Goal: Task Accomplishment & Management: Manage account settings

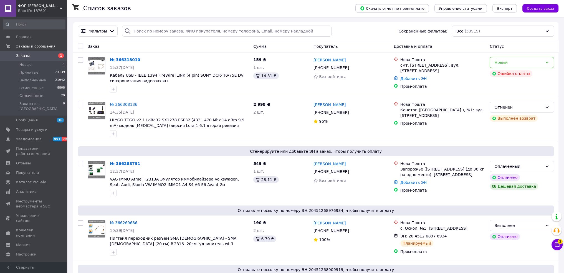
click at [125, 59] on link "№ 366318010" at bounding box center [125, 59] width 30 height 4
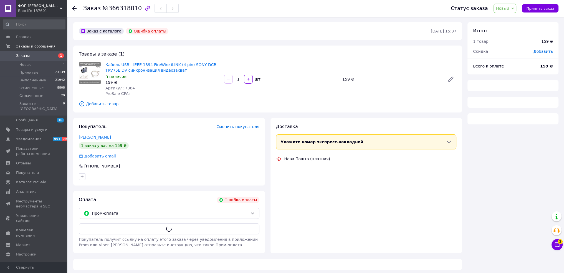
click at [121, 9] on span "№366318010" at bounding box center [121, 8] width 39 height 7
drag, startPoint x: 122, startPoint y: 12, endPoint x: 121, endPoint y: 9, distance: 3.4
click at [121, 9] on span "№366318010" at bounding box center [121, 8] width 39 height 7
drag, startPoint x: 121, startPoint y: 9, endPoint x: 125, endPoint y: 10, distance: 3.6
click at [122, 9] on span "№366318010" at bounding box center [121, 8] width 39 height 7
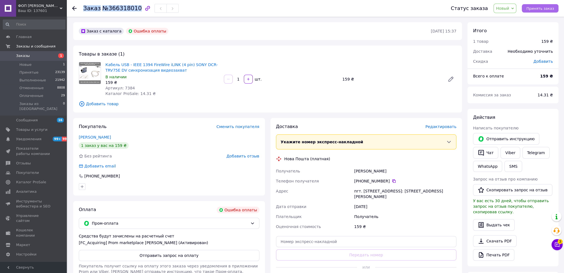
copy h1 "Заказ №366318010"
click at [543, 9] on span "Принять заказ" at bounding box center [540, 8] width 28 height 4
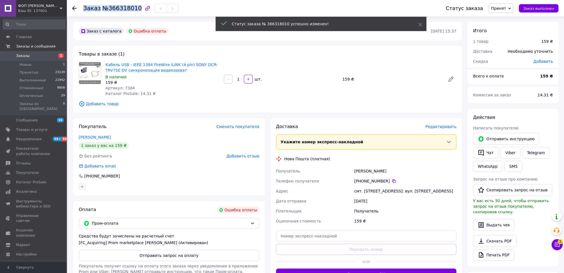
drag, startPoint x: 166, startPoint y: 257, endPoint x: 240, endPoint y: 249, distance: 74.4
click at [166, 257] on button "Отправить запрос на оплату" at bounding box center [169, 255] width 181 height 11
drag, startPoint x: 492, startPoint y: 136, endPoint x: 492, endPoint y: 138, distance: 2.8
click at [492, 136] on button "Отправить инструкцию" at bounding box center [506, 139] width 66 height 12
click at [489, 150] on button "Чат" at bounding box center [485, 153] width 25 height 12
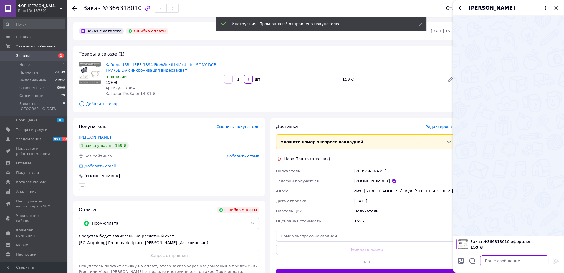
drag, startPoint x: 513, startPoint y: 258, endPoint x: 522, endPoint y: 258, distance: 8.9
click at [514, 258] on textarea at bounding box center [514, 260] width 68 height 11
paste textarea "Добрий день. Товар в наявності."
type textarea "Добрий день. Товар в наявності."
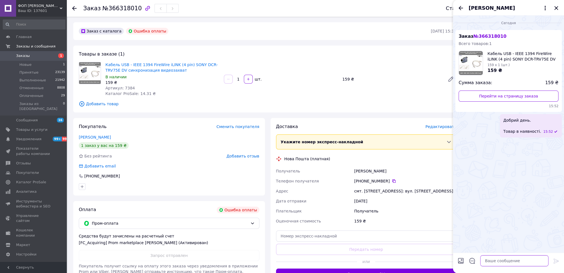
paste textarea "Ви оформили замовлення на умовах "ПромОплата". Чекаємо на оплату та робимо відп…"
type textarea "Ви оформили замовлення на умовах "ПромОплата". Чекаємо на оплату та робимо відп…"
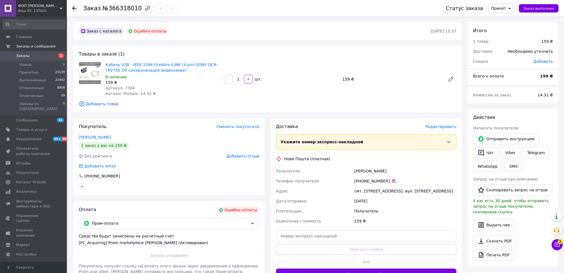
click at [112, 7] on span "№366318010" at bounding box center [121, 8] width 39 height 7
click at [121, 6] on span "№366318010" at bounding box center [121, 8] width 39 height 7
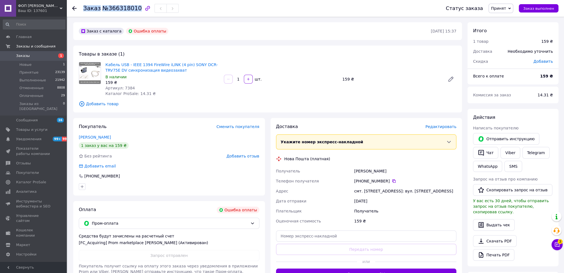
click at [121, 6] on span "№366318010" at bounding box center [121, 8] width 39 height 7
copy h1 "Заказ №366318010"
click at [139, 93] on span "Каталог ProSale: 14.31 ₴" at bounding box center [130, 93] width 50 height 4
copy span "14.31"
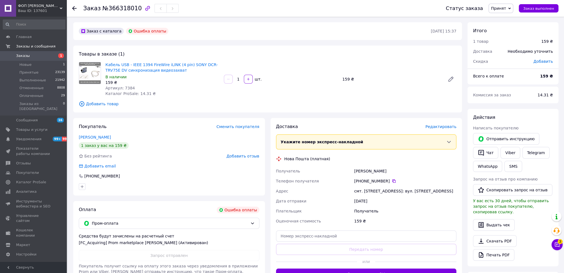
click at [129, 88] on span "Артикул: 7384" at bounding box center [119, 88] width 29 height 4
copy span "7384"
click at [397, 169] on div "Зеленецький Максим" at bounding box center [405, 171] width 104 height 10
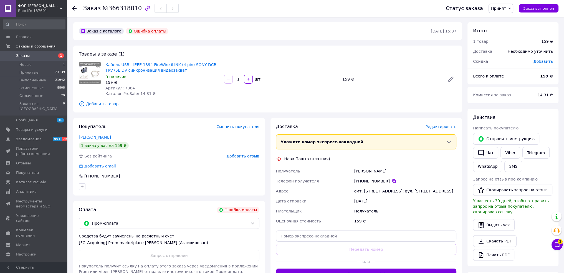
click at [384, 168] on div "Зеленецький Максим" at bounding box center [405, 171] width 104 height 10
drag, startPoint x: 384, startPoint y: 168, endPoint x: 384, endPoint y: 174, distance: 6.1
click at [384, 168] on div "Зеленецький Максим" at bounding box center [405, 171] width 104 height 10
copy div "Зеленецький Максим"
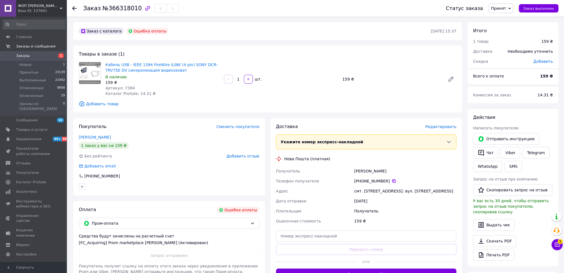
click at [392, 180] on icon at bounding box center [393, 180] width 3 height 3
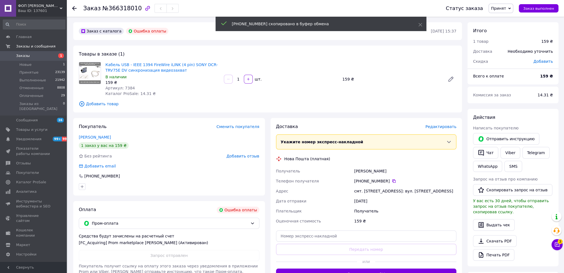
click at [385, 190] on div "смт. [STREET_ADDRESS]: вул. [PERSON_NAME][STREET_ADDRESS]" at bounding box center [405, 191] width 104 height 10
copy div "смт. [STREET_ADDRESS]: вул. [PERSON_NAME][STREET_ADDRESS]"
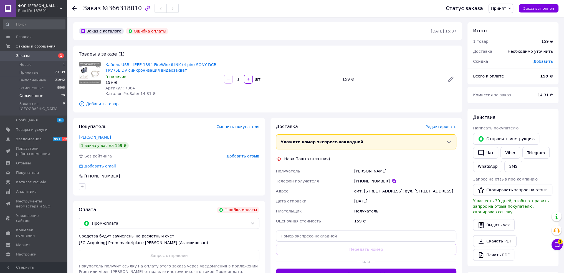
click at [31, 95] on span "Оплаченные" at bounding box center [31, 95] width 24 height 5
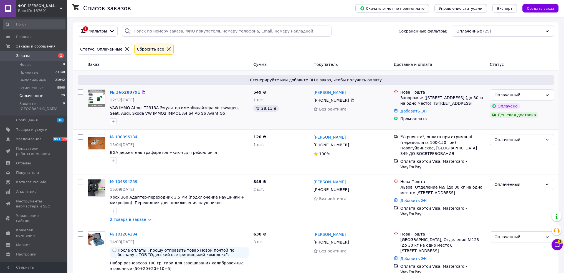
click at [124, 94] on link "№ 366288791" at bounding box center [125, 92] width 30 height 4
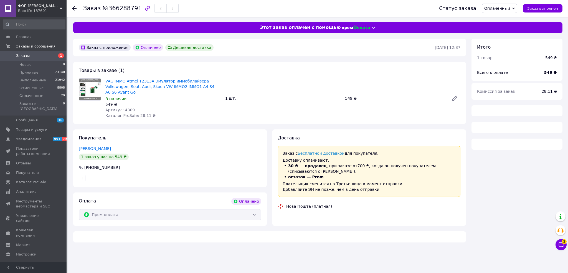
click at [115, 7] on span "№366288791" at bounding box center [121, 8] width 39 height 7
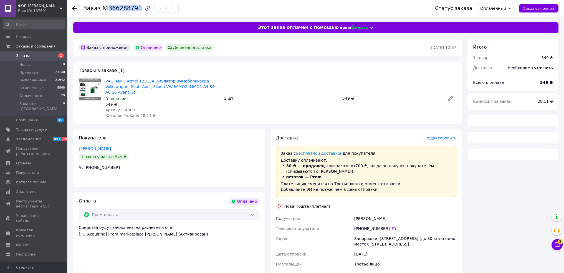
click at [115, 6] on span "№366288791" at bounding box center [121, 8] width 39 height 7
copy h1 "Заказ №366288791"
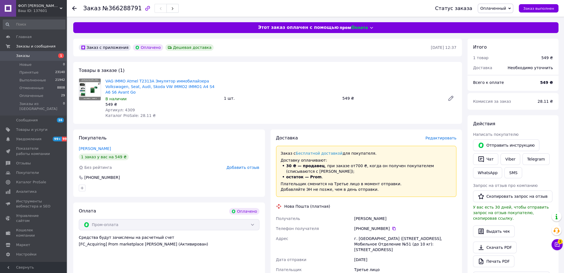
click at [138, 116] on span "Каталог ProSale: 28.11 ₴" at bounding box center [130, 115] width 50 height 4
drag, startPoint x: 138, startPoint y: 116, endPoint x: 135, endPoint y: 115, distance: 2.9
click at [138, 116] on span "Каталог ProSale: 28.11 ₴" at bounding box center [130, 115] width 50 height 4
copy span "28.11"
click at [127, 110] on span "Артикул: 4309" at bounding box center [119, 110] width 29 height 4
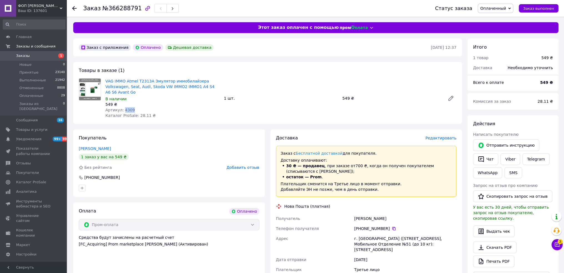
click at [127, 110] on span "Артикул: 4309" at bounding box center [119, 110] width 29 height 4
click at [124, 109] on span "Артикул: 4309" at bounding box center [119, 110] width 29 height 4
click at [125, 109] on span "Артикул: 4309" at bounding box center [119, 110] width 29 height 4
click at [126, 111] on span "Артикул: 4309" at bounding box center [119, 110] width 29 height 4
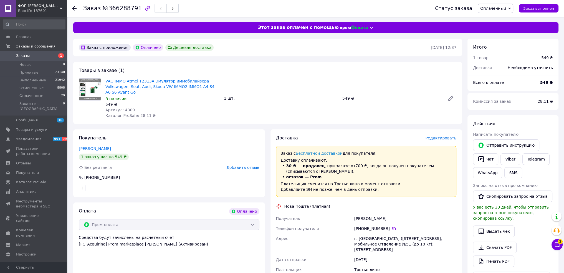
click at [125, 117] on span "Каталог ProSale: 28.11 ₴" at bounding box center [130, 115] width 50 height 4
click at [125, 109] on span "Артикул: 4309" at bounding box center [119, 110] width 29 height 4
click at [126, 108] on span "Артикул: 4309" at bounding box center [119, 110] width 29 height 4
copy span "4309"
click at [376, 217] on div "[PERSON_NAME]" at bounding box center [405, 218] width 104 height 10
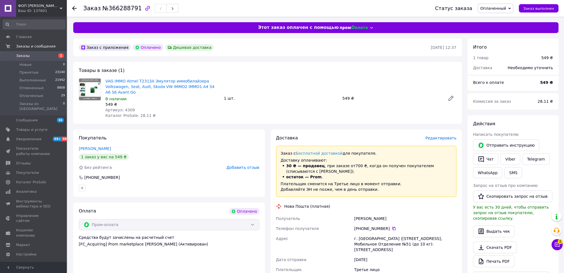
click at [376, 217] on div "[PERSON_NAME]" at bounding box center [405, 218] width 104 height 10
copy div "[PERSON_NAME]"
click at [392, 227] on icon at bounding box center [394, 228] width 4 height 4
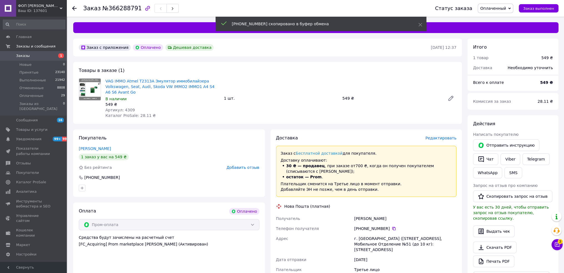
click at [385, 237] on div "г. [GEOGRAPHIC_DATA] ([GEOGRAPHIC_DATA], [GEOGRAPHIC_DATA].), Мобильное Отделен…" at bounding box center [405, 243] width 104 height 21
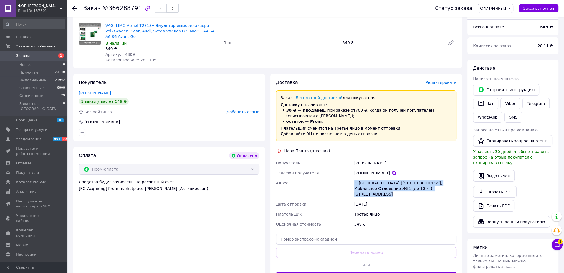
scroll to position [83, 0]
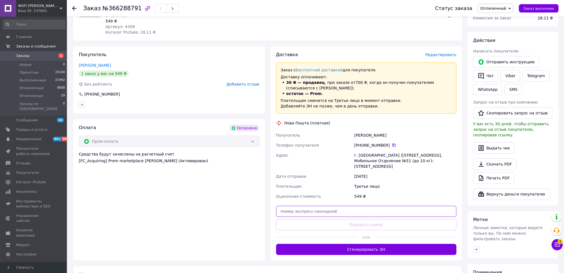
click at [364, 213] on input "text" at bounding box center [366, 210] width 181 height 11
paste input "20451269149087"
type input "20451269149087"
click at [364, 223] on button "Передать номер" at bounding box center [366, 224] width 181 height 11
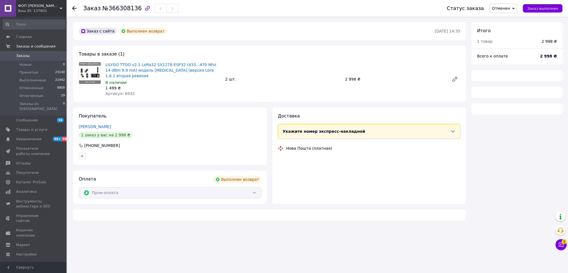
click at [132, 12] on div "Заказ №366308136" at bounding box center [130, 8] width 95 height 9
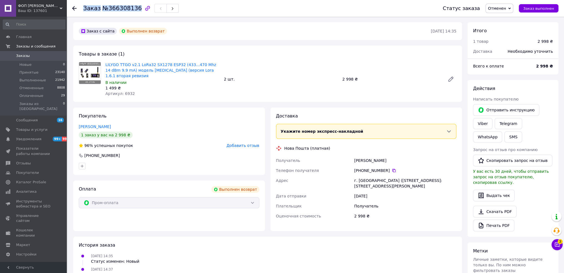
click at [132, 12] on div "Заказ №366308136" at bounding box center [130, 8] width 95 height 9
click at [125, 91] on div "LILYGO TTGO v2.1 LoRa32 SX1278 ESP32 (433...470 Mhz 14 dBm 9.9 mA) модель T3 (в…" at bounding box center [162, 79] width 118 height 37
click at [126, 91] on div "LILYGO TTGO v2.1 LoRa32 SX1278 ESP32 (433...470 Mhz 14 dBm 9.9 mA) модель T3 (в…" at bounding box center [162, 79] width 118 height 37
copy span "6932"
click at [364, 155] on div "Пономаренко Владислав" at bounding box center [405, 160] width 104 height 10
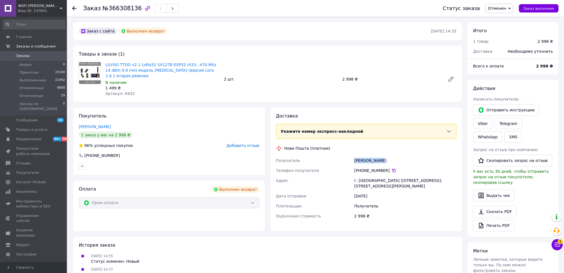
click at [363, 155] on div "Пономаренко Владислав" at bounding box center [405, 160] width 104 height 10
copy div "Пономаренко Владислав"
click at [392, 168] on icon at bounding box center [394, 170] width 4 height 4
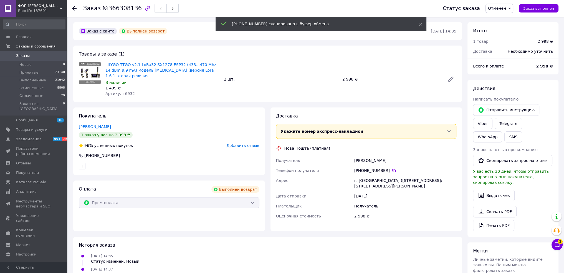
click at [392, 175] on div "г. Конотоп (Сумская обл.), № 1: ул. Батуринская, 22а" at bounding box center [405, 183] width 104 height 16
copy div "г. Конотоп (Сумская обл.), № 1: ул. Батуринская, 22а"
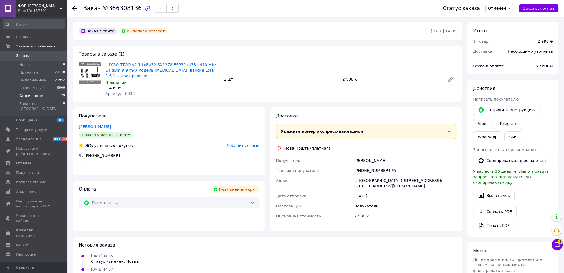
click at [29, 95] on span "Оплаченные" at bounding box center [31, 95] width 24 height 5
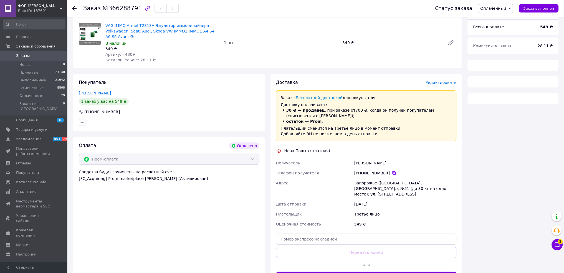
scroll to position [83, 0]
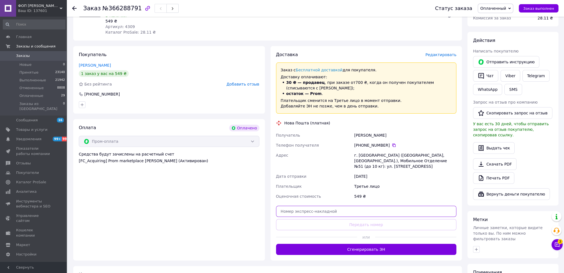
drag, startPoint x: 345, startPoint y: 213, endPoint x: 349, endPoint y: 222, distance: 9.9
click at [345, 213] on input "text" at bounding box center [366, 210] width 181 height 11
paste input "20451269149087"
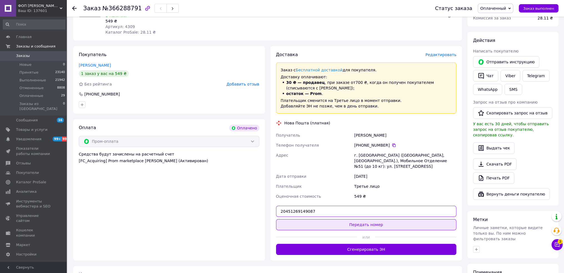
type input "20451269149087"
click at [350, 225] on button "Передать номер" at bounding box center [366, 224] width 181 height 11
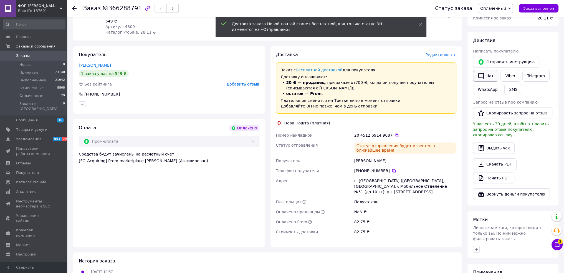
click at [491, 76] on button "Чат" at bounding box center [485, 76] width 25 height 12
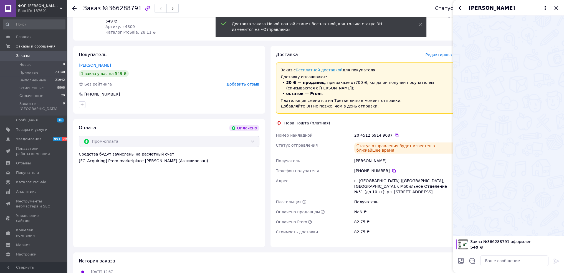
drag, startPoint x: 516, startPoint y: 252, endPoint x: 516, endPoint y: 255, distance: 2.8
click at [516, 253] on div "Заказ №366288791 оформлен 549 ₴" at bounding box center [508, 253] width 111 height 37
click at [515, 257] on textarea at bounding box center [514, 260] width 68 height 11
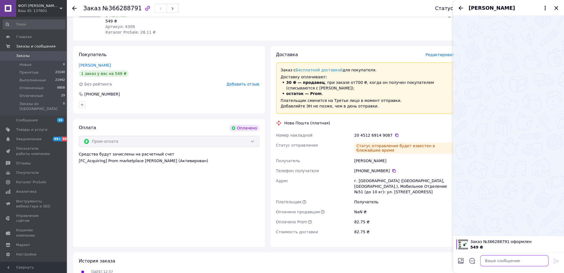
paste textarea "Доброго Нова пошта: ................ З пов. ФОП [PERSON_NAME]"
paste textarea "20451269149087"
type textarea "Доброго Нова пошта: 20451269149087 З пов. ФОП [PERSON_NAME]"
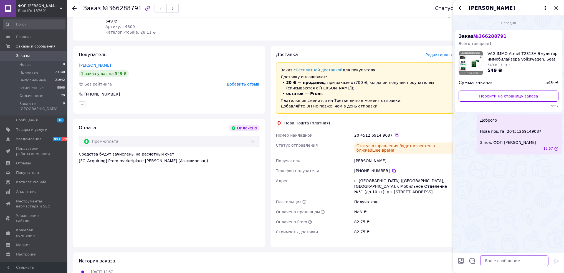
scroll to position [0, 0]
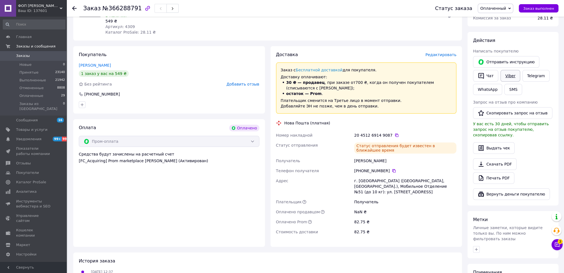
click at [511, 76] on link "Viber" at bounding box center [509, 76] width 19 height 12
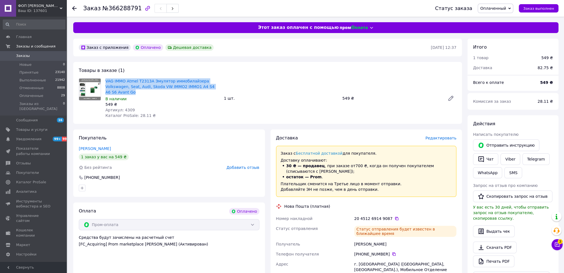
drag, startPoint x: 104, startPoint y: 79, endPoint x: 129, endPoint y: 90, distance: 26.6
click at [129, 90] on div "VAG IMMO Atmel T2313A Эмулятор иммобилайзера Volkswagen, Seat, Audi, Skoda VW I…" at bounding box center [162, 98] width 118 height 42
copy link "VAG IMMO Atmel T2313A Эмулятор иммобилайзера Volkswagen, Seat, Audi, Skoda VW I…"
click at [22, 54] on span "Заказы" at bounding box center [23, 55] width 14 height 5
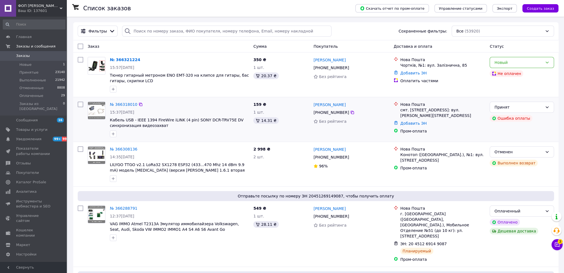
click at [186, 139] on div "№ 366318010 15:37[DATE] Кабель USB - IEEE 1394 FireWire iLINK (4 pin) SONY DCR-…" at bounding box center [179, 119] width 143 height 40
click at [125, 207] on link "№ 366288791" at bounding box center [123, 208] width 27 height 4
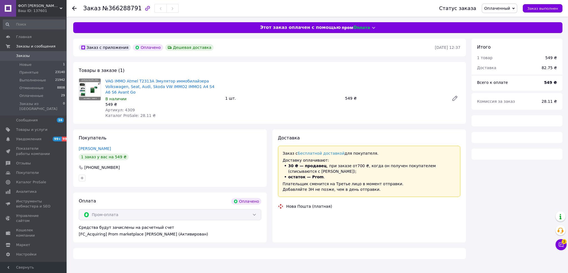
drag, startPoint x: 534, startPoint y: 7, endPoint x: 526, endPoint y: 13, distance: 10.3
click at [534, 7] on span "Заказ выполнен" at bounding box center [542, 8] width 31 height 4
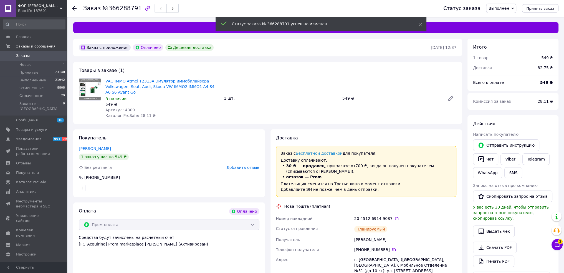
click at [247, 168] on span "Добавить отзыв" at bounding box center [242, 167] width 33 height 4
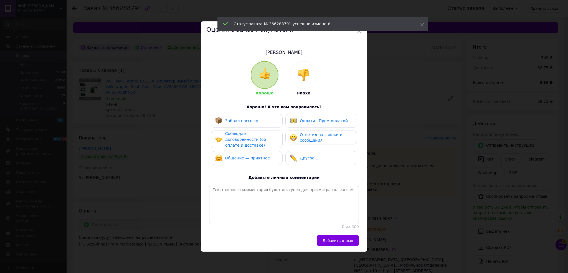
click at [342, 241] on span "Добавить отзыв" at bounding box center [337, 240] width 30 height 4
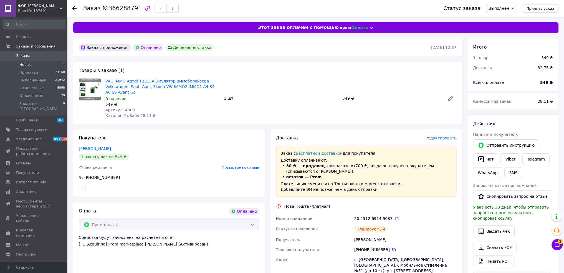
click at [31, 65] on li "Новые 1" at bounding box center [34, 65] width 68 height 8
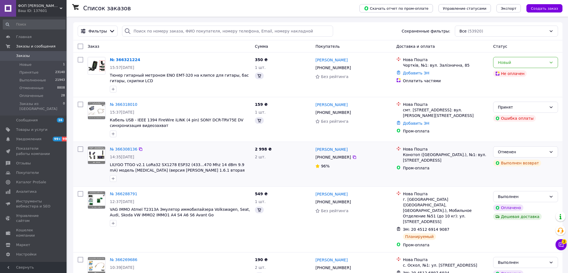
click at [558, 248] on button "Чат с покупателем 3" at bounding box center [560, 244] width 11 height 11
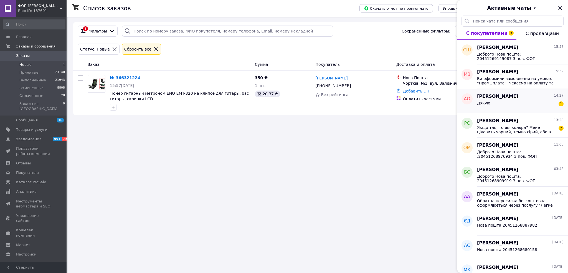
click at [508, 103] on div "Дякую 1" at bounding box center [520, 104] width 87 height 9
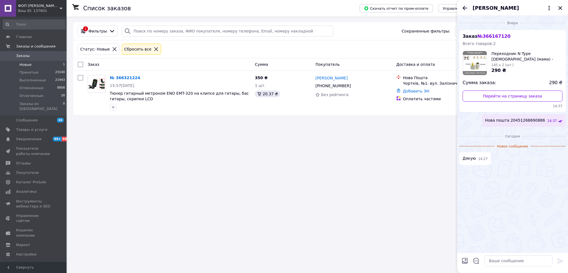
click at [466, 8] on icon "Назад" at bounding box center [464, 8] width 7 height 7
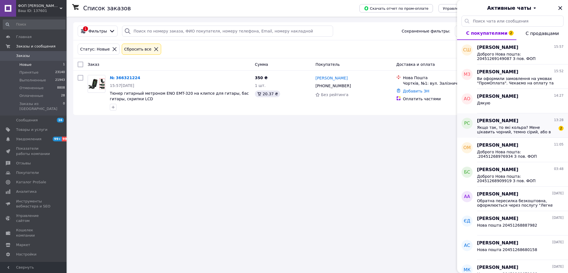
click at [515, 129] on span "Якщо так, то які кольра? Мене цікавить чорний, темно сірий, або в кайот." at bounding box center [516, 129] width 79 height 9
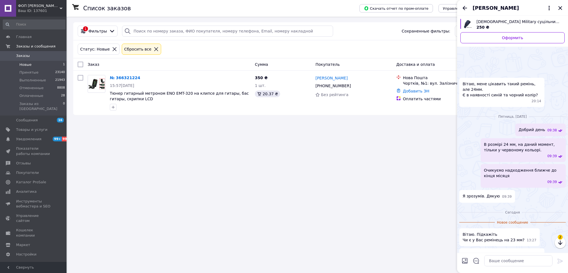
scroll to position [27, 0]
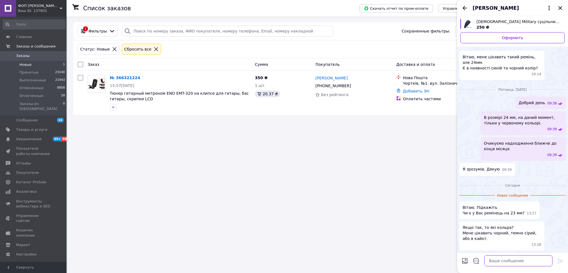
click at [506, 261] on textarea at bounding box center [518, 260] width 68 height 11
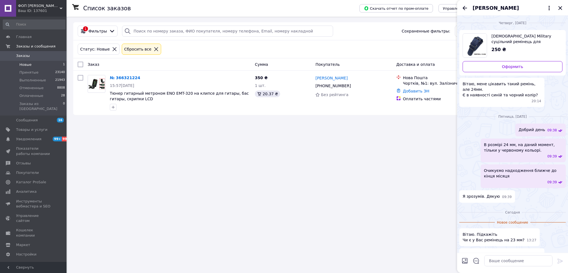
click at [539, 42] on span "[DEMOGRAPHIC_DATA] Military суцільний ремінець для годинника СИНІЙ (18 мм) нейл…" at bounding box center [524, 38] width 67 height 11
click at [501, 261] on textarea at bounding box center [518, 260] width 68 height 11
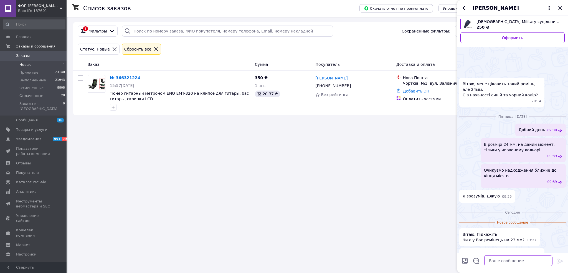
scroll to position [27, 0]
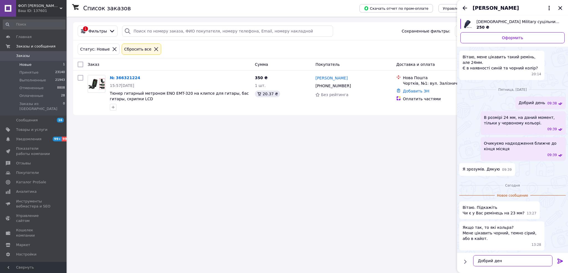
type textarea "Добрий день"
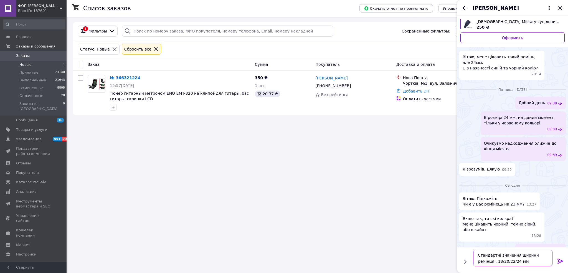
type textarea "Стандартні значення ширини ремінця: 18/20/22/24 мм"
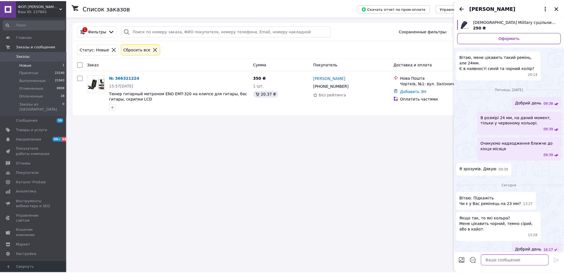
scroll to position [44, 0]
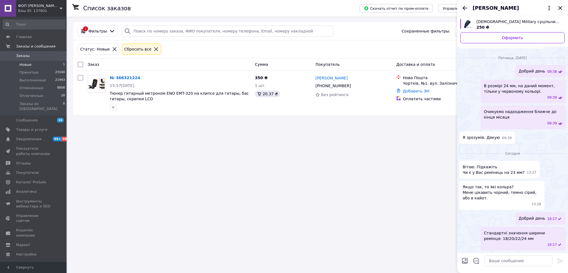
click at [491, 5] on span "[PERSON_NAME]" at bounding box center [495, 7] width 46 height 7
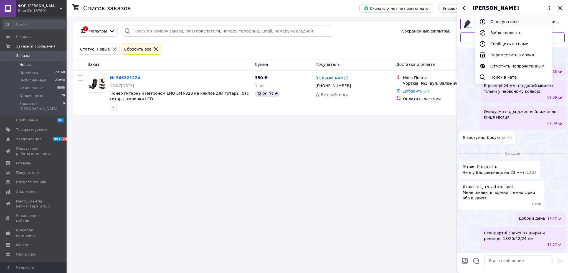
click at [495, 20] on button "О покупателе" at bounding box center [514, 21] width 78 height 11
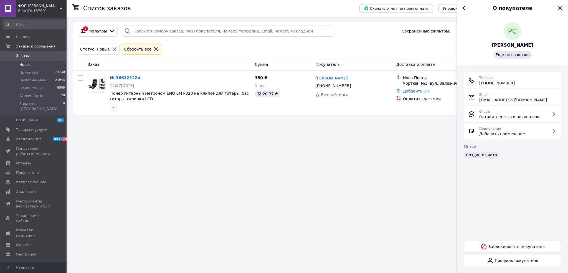
click at [489, 81] on span "[PHONE_NUMBER]" at bounding box center [496, 83] width 35 height 6
copy ul "[PHONE_NUMBER]"
click at [496, 101] on span "[EMAIL_ADDRESS][DOMAIN_NAME]" at bounding box center [513, 100] width 68 height 6
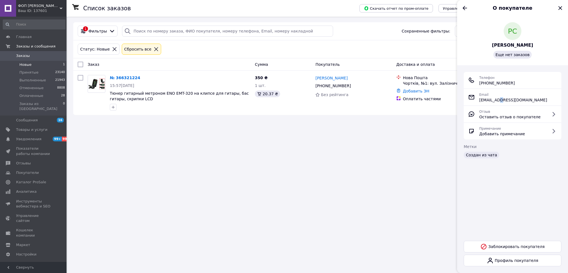
click at [496, 101] on span "[EMAIL_ADDRESS][DOMAIN_NAME]" at bounding box center [513, 100] width 68 height 6
copy ul "[EMAIL_ADDRESS][DOMAIN_NAME]"
drag, startPoint x: 527, startPoint y: 43, endPoint x: 464, endPoint y: 59, distance: 64.2
click at [491, 45] on div "РС [PERSON_NAME] нет заказов" at bounding box center [513, 40] width 98 height 36
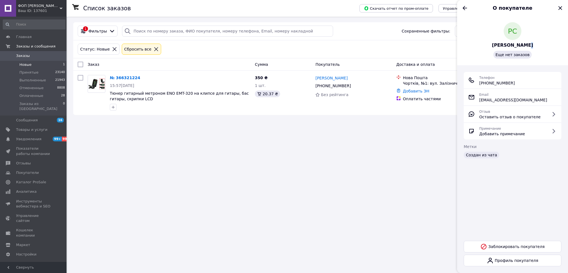
copy span "[PERSON_NAME]"
drag, startPoint x: 497, startPoint y: 44, endPoint x: 533, endPoint y: 48, distance: 36.3
click at [533, 48] on div "РС [PERSON_NAME] нет заказов" at bounding box center [513, 40] width 98 height 36
click at [533, 45] on div "РС [PERSON_NAME] нет заказов" at bounding box center [513, 40] width 98 height 36
copy div "[PERSON_NAME] нет заказов"
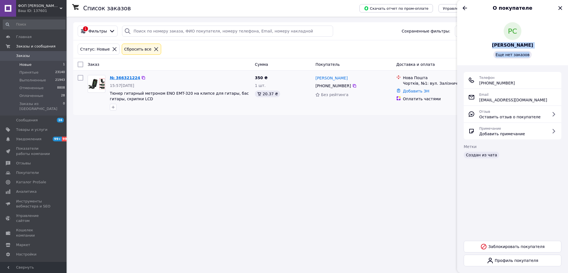
click at [121, 78] on link "№ 366321224" at bounding box center [125, 77] width 30 height 4
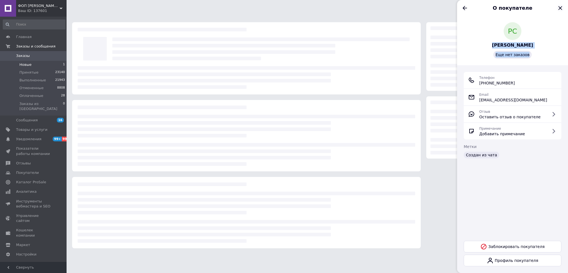
click at [559, 8] on icon "Закрыть" at bounding box center [560, 8] width 7 height 7
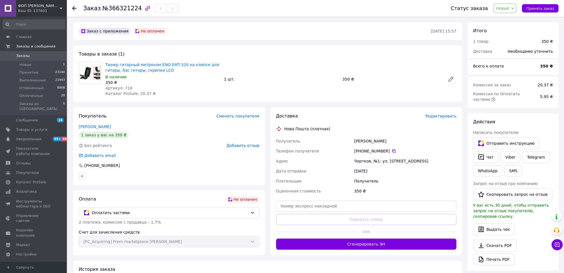
click at [114, 7] on span "№366321224" at bounding box center [121, 8] width 39 height 7
copy h1 "Заказ №366321224"
click at [139, 92] on span "Каталог ProSale: 20.37 ₴" at bounding box center [130, 93] width 50 height 4
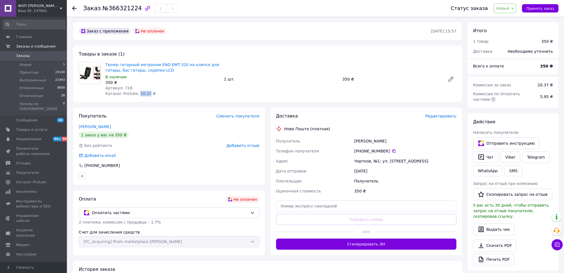
click at [139, 92] on span "Каталог ProSale: 20.37 ₴" at bounding box center [130, 93] width 50 height 4
copy span "20.37"
click at [124, 87] on span "Артикул: 716" at bounding box center [118, 88] width 27 height 4
drag, startPoint x: 124, startPoint y: 87, endPoint x: 124, endPoint y: 91, distance: 4.2
click at [124, 86] on span "Артикул: 716" at bounding box center [118, 88] width 27 height 4
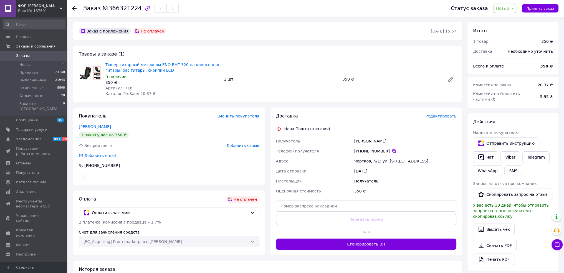
click at [124, 88] on span "Артикул: 716" at bounding box center [118, 88] width 27 height 4
click at [125, 88] on span "Артикул: 716" at bounding box center [118, 88] width 27 height 4
copy span "716"
click at [363, 137] on div "[PERSON_NAME]" at bounding box center [405, 141] width 104 height 10
click at [363, 136] on div "[PERSON_NAME]" at bounding box center [405, 141] width 104 height 10
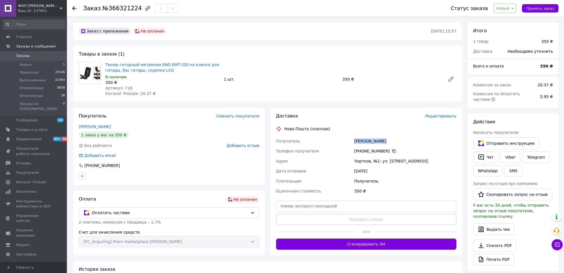
click at [363, 136] on div "[PERSON_NAME]" at bounding box center [405, 141] width 104 height 10
copy div "[PERSON_NAME]"
click at [392, 151] on icon at bounding box center [394, 151] width 4 height 4
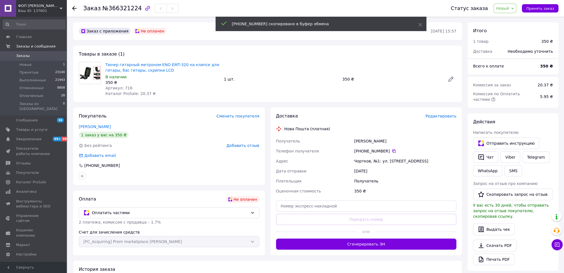
click at [388, 159] on div "Чортков, №1: ул. [STREET_ADDRESS]" at bounding box center [405, 161] width 104 height 10
copy div "Чортков, №1: ул. [STREET_ADDRESS]"
click at [538, 11] on span "Принять заказ" at bounding box center [540, 8] width 28 height 4
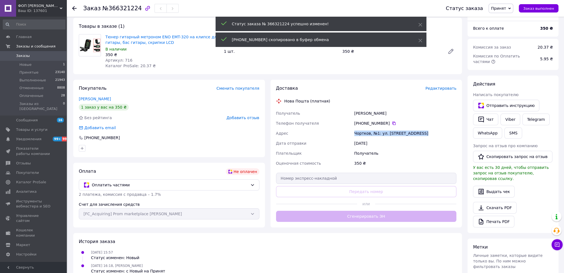
scroll to position [55, 0]
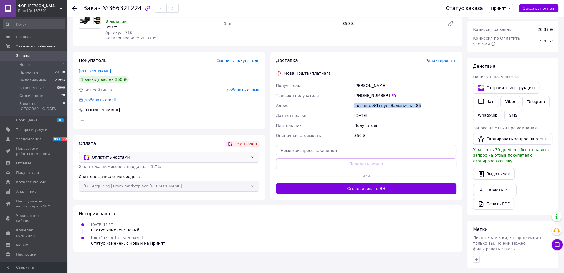
click at [159, 157] on span "Оплатить частями" at bounding box center [170, 157] width 156 height 6
click at [157, 138] on div "Оплата Не оплачен Оплатить частями 2 платежа, комиссия с продавца – 1.7% Счет д…" at bounding box center [169, 167] width 192 height 65
drag, startPoint x: 489, startPoint y: 93, endPoint x: 490, endPoint y: 100, distance: 7.0
click at [489, 96] on button "Чат" at bounding box center [485, 102] width 25 height 12
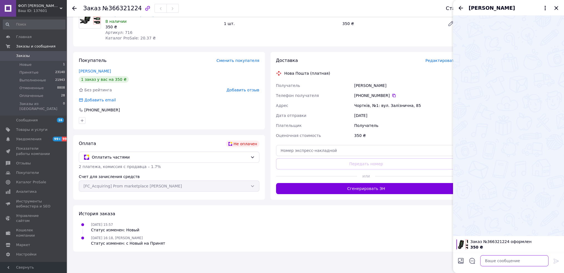
click at [530, 258] on textarea at bounding box center [514, 260] width 68 height 11
paste textarea "Добрий день. Товар в наявності."
type textarea "Добрий день. Товар в наявності."
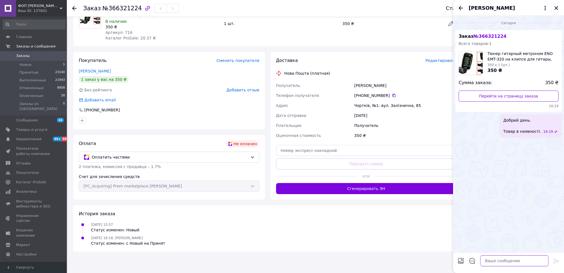
paste textarea "Ви оформили замовлення на умовах "ПромОплата". Чекаємо на оплату та робимо відп…"
type textarea "Ви оформили замовлення на умовах "ПромОплата". Чекаємо на оплату та робимо відп…"
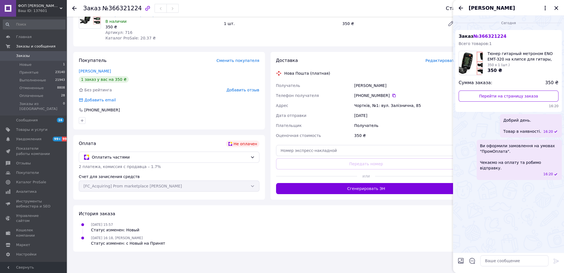
drag, startPoint x: 228, startPoint y: 229, endPoint x: 150, endPoint y: 248, distance: 80.6
click at [224, 230] on div "[DATE] 15:57 Статус изменен: Новый" at bounding box center [268, 226] width 382 height 11
click at [30, 55] on span "Заказы" at bounding box center [33, 55] width 35 height 5
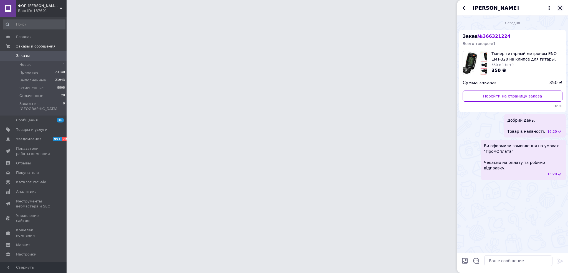
click at [561, 7] on icon "Закрыть" at bounding box center [560, 8] width 4 height 4
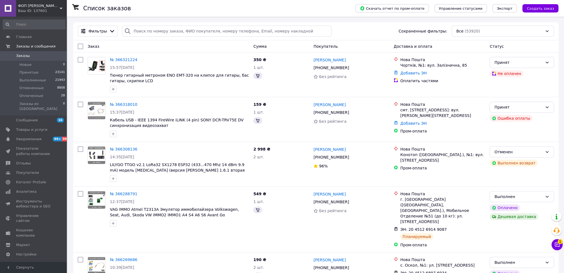
click at [557, 242] on button "Чат с покупателем 1" at bounding box center [556, 244] width 11 height 11
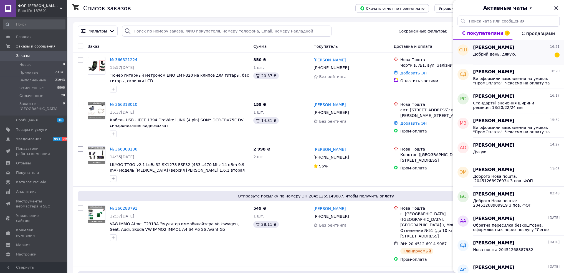
click at [514, 53] on div "Добрий день, дякую. 1" at bounding box center [516, 55] width 87 height 9
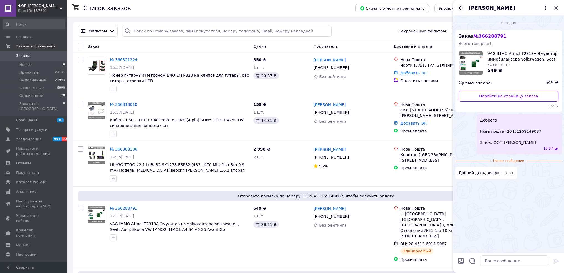
click at [460, 7] on icon "Назад" at bounding box center [460, 8] width 7 height 7
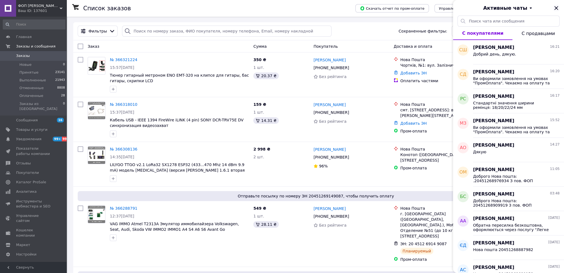
click at [555, 6] on icon "Закрыть" at bounding box center [556, 8] width 7 height 7
